Goal: Check status: Check status

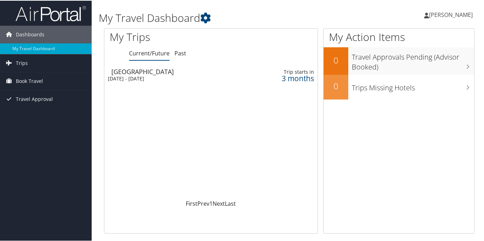
click at [235, 72] on div "[GEOGRAPHIC_DATA]" at bounding box center [175, 71] width 129 height 6
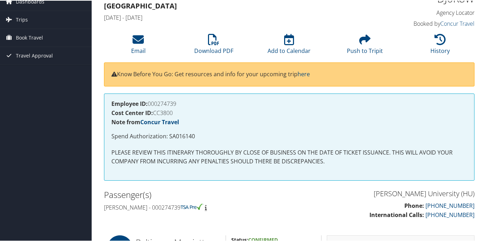
scroll to position [12, 0]
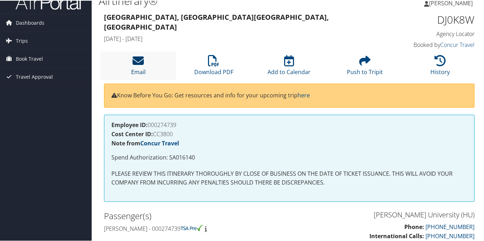
click at [138, 74] on link "Email" at bounding box center [138, 66] width 14 height 17
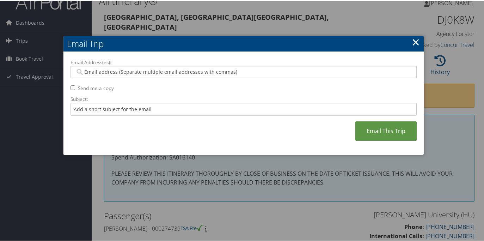
click at [415, 39] on link "×" at bounding box center [416, 41] width 8 height 14
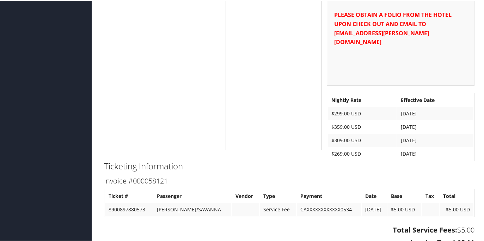
scroll to position [515, 0]
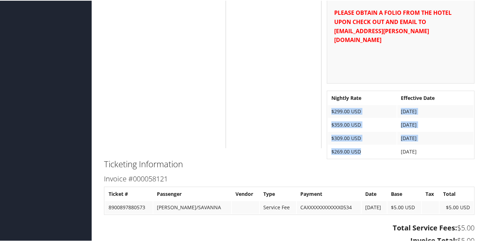
drag, startPoint x: 330, startPoint y: 91, endPoint x: 385, endPoint y: 136, distance: 70.9
click at [385, 136] on tbody "Nightly Rate Effective Date $299.00 USD Jan 6, 2026 $359.00 USD Jan 7, 2026 $30…" at bounding box center [401, 124] width 146 height 66
click at [385, 145] on td "$269.00 USD" at bounding box center [362, 151] width 69 height 13
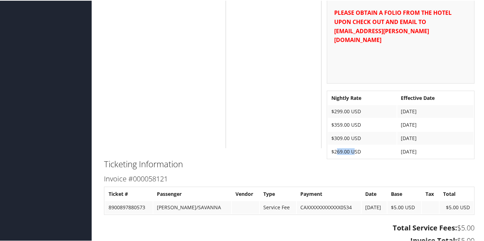
drag, startPoint x: 334, startPoint y: 133, endPoint x: 354, endPoint y: 130, distance: 20.3
click at [354, 145] on td "$269.00 USD" at bounding box center [362, 151] width 69 height 13
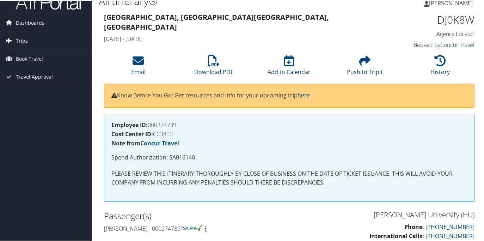
scroll to position [0, 0]
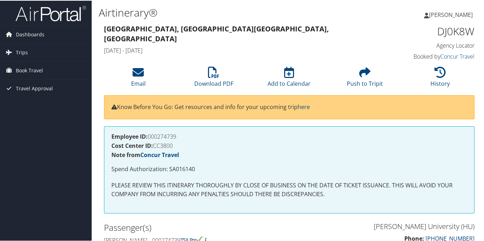
click at [177, 33] on div "Baltimore, MD Baltimore, MD Tue 06 Jan 2026 - Sat 10 Jan 2026" at bounding box center [242, 39] width 286 height 35
click at [452, 56] on link "Concur Travel" at bounding box center [457, 56] width 34 height 8
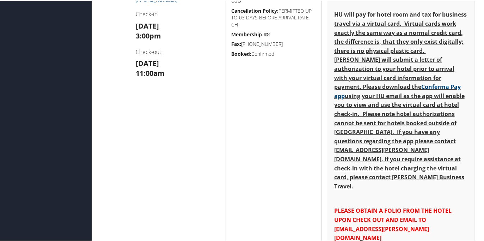
scroll to position [332, 0]
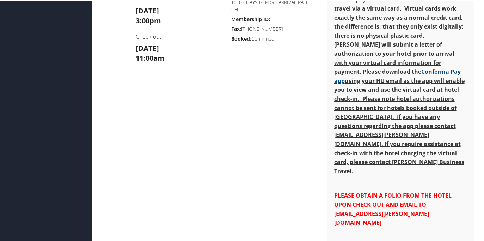
drag, startPoint x: 411, startPoint y: 204, endPoint x: 290, endPoint y: 203, distance: 120.9
click at [290, 203] on div "Baltimore Marriott Waterfront 700 ALICEANNA STREET Baltimore MD 21202 US Balti …" at bounding box center [289, 132] width 381 height 395
click at [290, 203] on div "Status: Confirmed Confirmation: 74538875 Duration: 4 nights Phone Number: +1 (4…" at bounding box center [273, 132] width 95 height 395
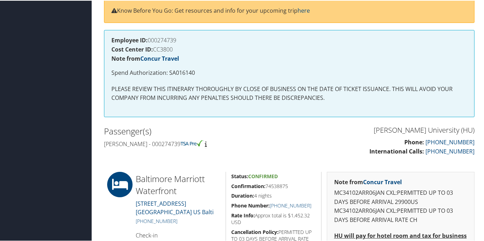
scroll to position [0, 0]
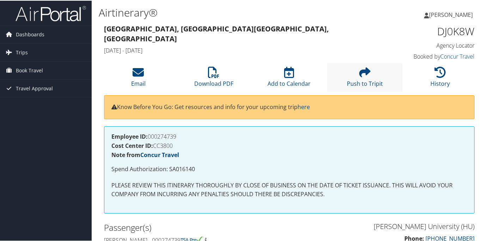
click at [400, 68] on li "Push to Tripit" at bounding box center [364, 76] width 75 height 29
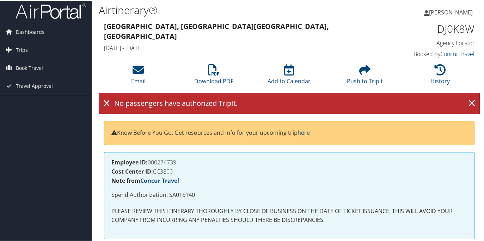
click at [104, 100] on icon at bounding box center [106, 102] width 5 height 7
click at [108, 102] on icon at bounding box center [106, 102] width 5 height 7
click at [471, 102] on link "×" at bounding box center [472, 103] width 12 height 14
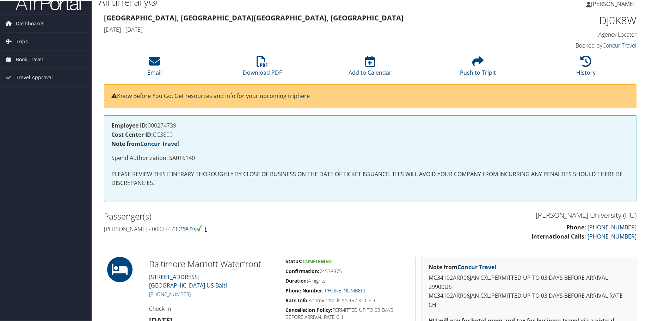
scroll to position [0, 0]
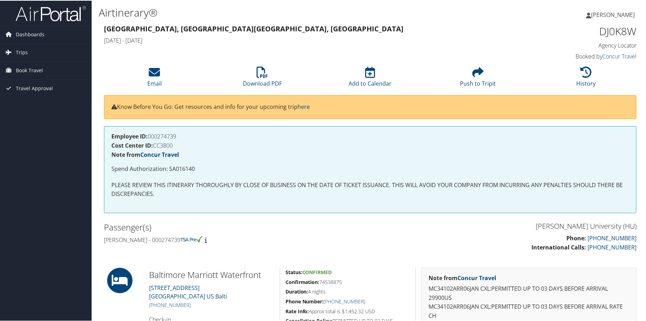
click at [329, 136] on h4 "Employee ID: 000274739" at bounding box center [370, 136] width 518 height 6
